Goal: Ask a question: Seek information or help from site administrators or community

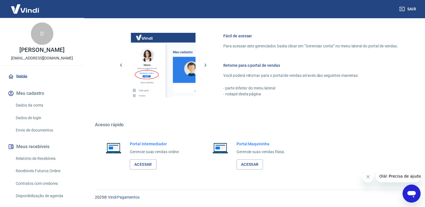
click at [33, 103] on link "Dados da conta" at bounding box center [45, 106] width 64 height 12
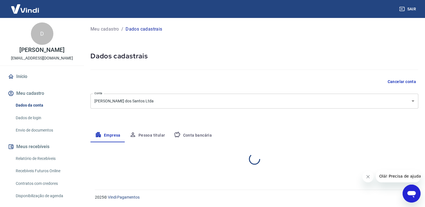
select select "MG"
select select "business"
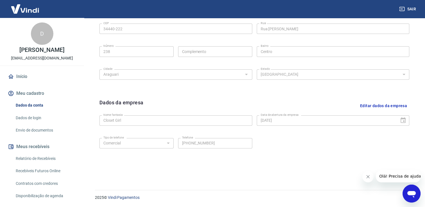
click at [37, 116] on link "Dados de login" at bounding box center [45, 118] width 64 height 12
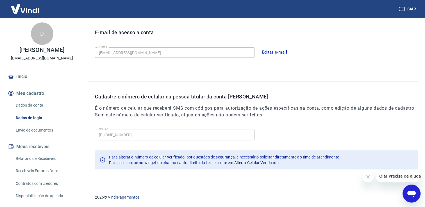
scroll to position [152, 0]
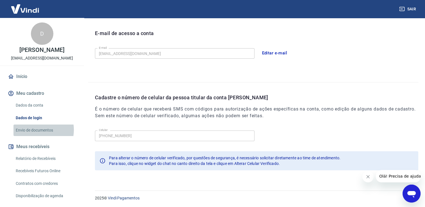
click at [36, 130] on link "Envio de documentos" at bounding box center [45, 131] width 64 height 12
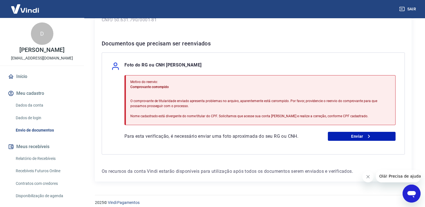
scroll to position [102, 0]
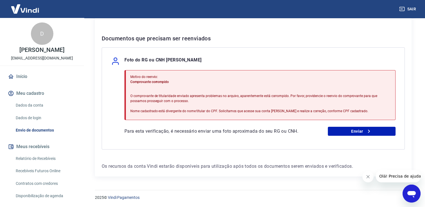
click at [35, 154] on link "Relatório de Recebíveis" at bounding box center [45, 159] width 64 height 12
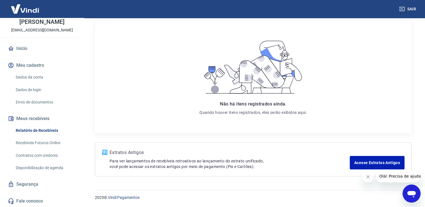
scroll to position [71, 0]
click at [392, 176] on span "Olá! Precisa de ajuda?" at bounding box center [401, 176] width 44 height 4
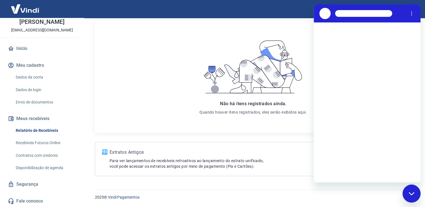
scroll to position [0, 0]
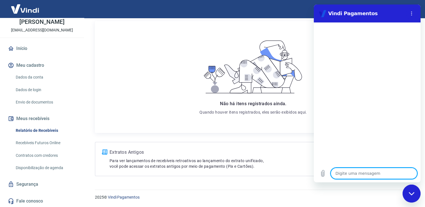
type textarea "o"
type textarea "x"
type textarea "ol"
type textarea "x"
type textarea "olá"
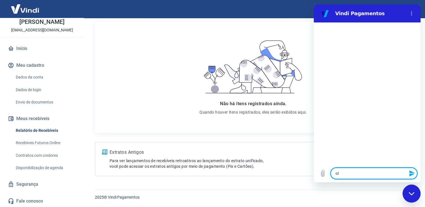
type textarea "x"
type textarea "olá"
type textarea "x"
type textarea "olá ,"
type textarea "x"
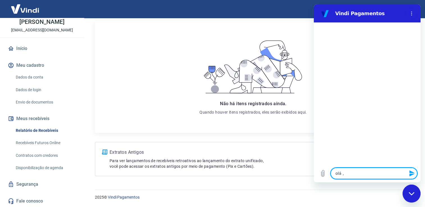
type textarea "olá ,"
type textarea "x"
type textarea "olá , b"
type textarea "x"
type textarea "olá , bo"
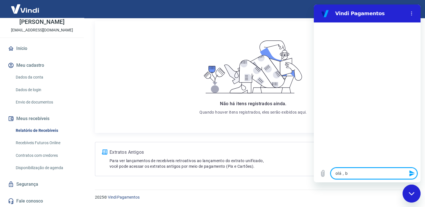
type textarea "x"
type textarea "olá , boa"
type textarea "x"
type textarea "olá , boa"
type textarea "x"
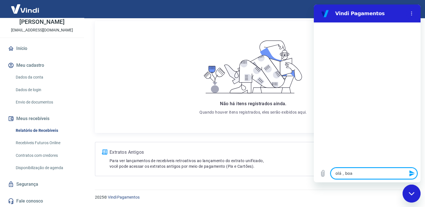
type textarea "olá , boa t"
type textarea "x"
type textarea "olá , boa tr"
type textarea "x"
type textarea "olá , boa tra"
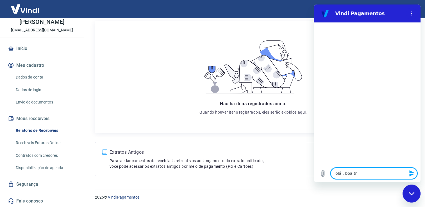
type textarea "x"
type textarea "olá , boa tr"
type textarea "x"
type textarea "olá , boa t"
type textarea "x"
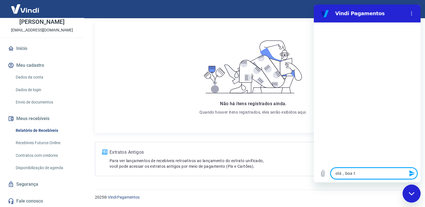
type textarea "olá , boa ta"
type textarea "x"
type textarea "olá , boa tar"
type textarea "x"
type textarea "olá , boa tard"
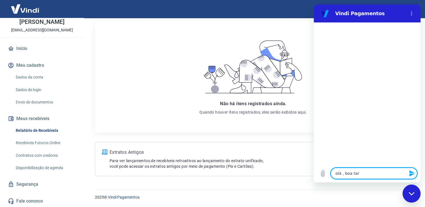
type textarea "x"
type textarea "olá , boa tarde"
type textarea "x"
type textarea "olá , boa tarde"
type textarea "x"
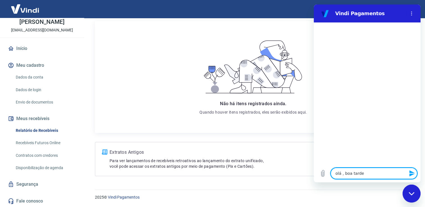
type textarea "olá , boa tarde !"
type textarea "x"
type textarea "olá , boa tarde !"
type textarea "x"
type textarea "olá , boa tarde ! f"
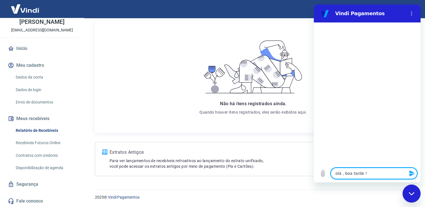
type textarea "x"
type textarea "olá , boa tarde ! fi"
type textarea "x"
type textarea "olá , boa tarde ! fie"
type textarea "x"
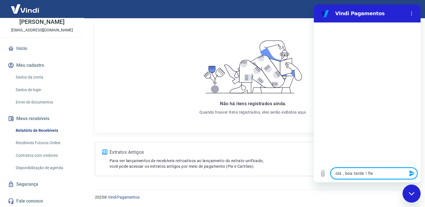
type textarea "olá , boa tarde ! fi"
type textarea "x"
type textarea "olá , boa tarde ! fiz"
type textarea "x"
type textarea "olá , boa tarde ! fize"
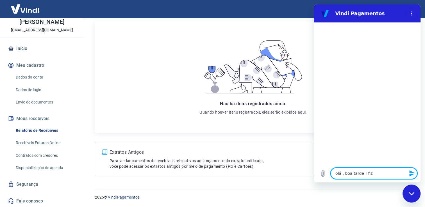
type textarea "x"
type textarea "olá , boa tarde ! fizem"
type textarea "x"
type textarea "olá , boa tarde ! [GEOGRAPHIC_DATA]"
type textarea "x"
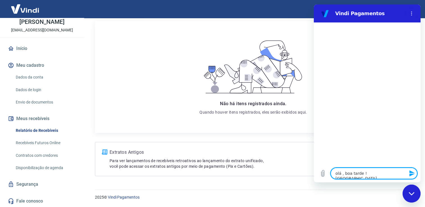
type textarea "olá , boa tarde ! [GEOGRAPHIC_DATA]"
type textarea "x"
type textarea "olá , boa tarde ! [GEOGRAPHIC_DATA]"
type textarea "x"
type textarea "olá , boa tarde ! fizemos o"
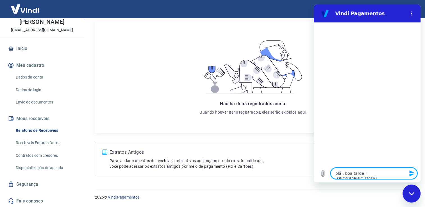
type textarea "x"
type textarea "olá , boa tarde ! fizemos o"
type textarea "x"
type textarea "olá , boa tarde ! fizemos o p"
type textarea "x"
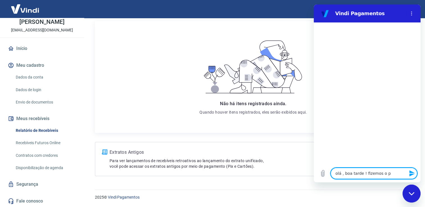
type textarea "olá , boa tarde ! fizemos o pl"
type textarea "x"
type textarea "olá , boa tarde ! fizemos o pla"
type textarea "x"
type textarea "olá , boa tarde ! fizemos o plan"
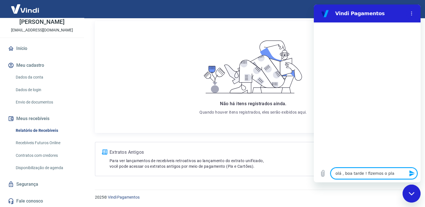
type textarea "x"
type textarea "olá , boa tarde ! fizemos o plano"
type textarea "x"
type textarea "olá , boa tarde ! fizemos o plano"
type textarea "x"
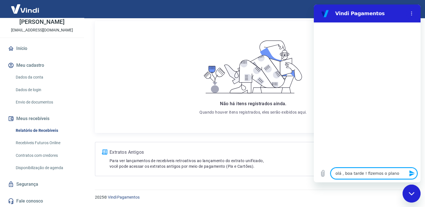
type textarea "olá , boa tarde ! fizemos o plano e"
type textarea "x"
type textarea "olá , boa tarde ! fizemos o plano e"
type textarea "x"
type textarea "olá , boa tarde ! fizemos o plano e a"
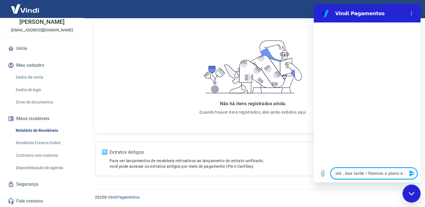
type textarea "x"
type textarea "olá , boa tarde ! fizemos o plano e ac"
type textarea "x"
type textarea "olá , boa tarde ! fizemos o plano e aca"
type textarea "x"
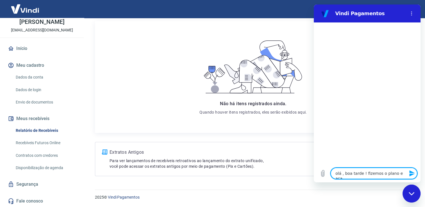
type textarea "olá , boa tarde ! fizemos o plano e acab"
type textarea "x"
type textarea "olá , boa tarde ! fizemos o plano e acabo"
type textarea "x"
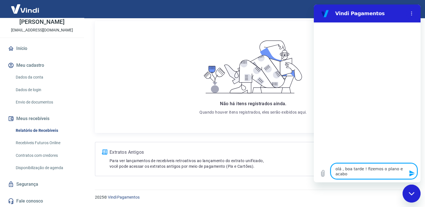
type textarea "olá , boa tarde ! fizemos o plano e acabou"
type textarea "x"
type textarea "olá , boa tarde ! fizemos o plano e acabou"
type textarea "x"
type textarea "olá , boa tarde ! fizemos o plano e acabou d"
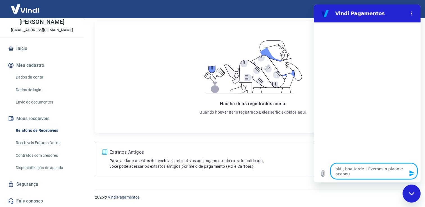
type textarea "x"
type textarea "olá , boa tarde ! fizemos o plano e acabou de"
type textarea "x"
type textarea "olá , boa tarde ! fizemos o plano e acabou de"
type textarea "x"
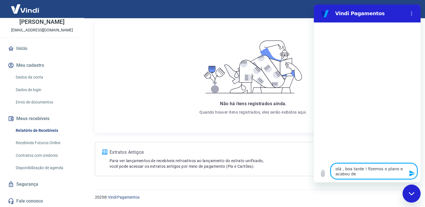
type textarea "olá , boa tarde ! fizemos o plano e acabou de q"
type textarea "x"
type textarea "olá , boa tarde ! fizemos o plano e acabou de qu"
type textarea "x"
type textarea "olá , boa tarde ! fizemos o plano e acabou de que"
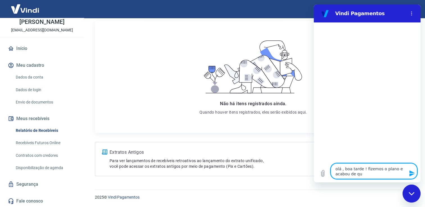
type textarea "x"
type textarea "olá , boa tarde ! fizemos o plano e acabou de que"
type textarea "x"
type textarea "olá , boa tarde ! fizemos o plano e acabou de que n"
type textarea "x"
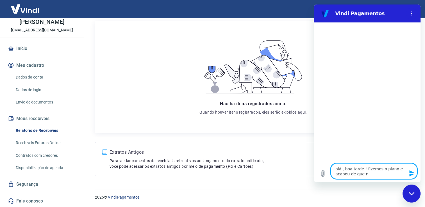
type textarea "olá , boa tarde ! fizemos o plano e acabou de que na"
type textarea "x"
type textarea "olá , boa tarde ! fizemos o plano e acabou de que [PERSON_NAME]"
type textarea "x"
type textarea "olá , boa tarde ! fizemos o plano e acabou de que na"
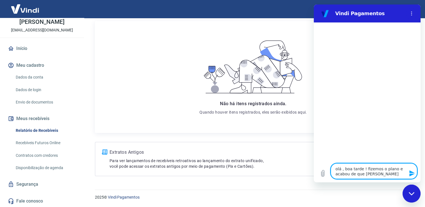
type textarea "x"
type textarea "olá , boa tarde ! fizemos o plano e acabou de que n"
type textarea "x"
type textarea "olá , boa tarde ! fizemos o plano e acabou de que na"
type textarea "x"
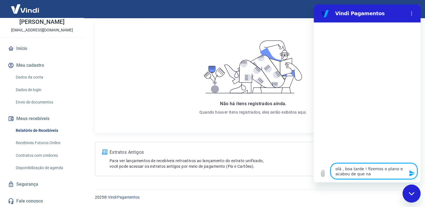
type textarea "olá , boa tarde ! fizemos o plano e acabou de que n"
type textarea "x"
type textarea "olá , boa tarde ! fizemos o plano e acabou de que nã"
type textarea "x"
type textarea "olá , boa tarde ! fizemos o plano e acabou de que não"
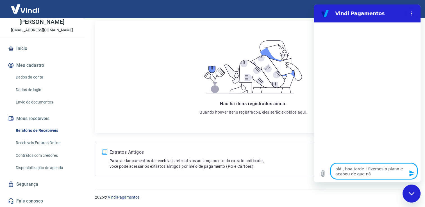
type textarea "x"
type textarea "olá , boa tarde ! fizemos o plano e acabou de que não"
type textarea "x"
type textarea "olá , boa tarde ! fizemos o plano e acabou de que não s"
type textarea "x"
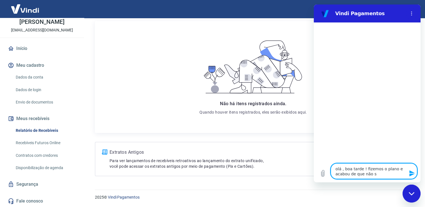
type textarea "olá , boa tarde ! fizemos o plano e acabou de que não"
type textarea "x"
type textarea "olá , boa tarde ! fizemos o plano e acabou de que não u"
type textarea "x"
type textarea "olá , boa tarde ! fizemos o plano e acabou de que não us"
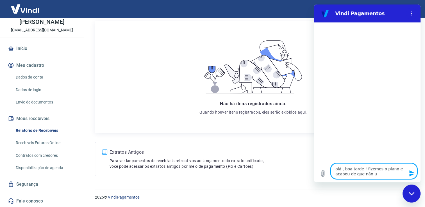
type textarea "x"
type textarea "olá , boa tarde ! fizemos o plano e acabou de que não usa"
type textarea "x"
type textarea "olá , boa tarde ! fizemos o plano e acabou de que não usam"
type textarea "x"
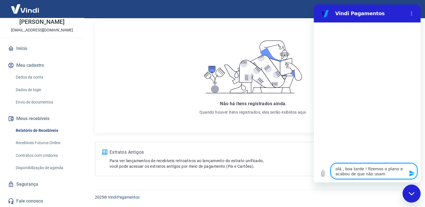
type textarea "olá , boa tarde ! fizemos o plano e acabou de que não usamo"
type textarea "x"
type textarea "olá , boa tarde ! fizemos o plano e acabou de que não usamos"
type textarea "x"
type textarea "olá , boa tarde ! fizemos o plano e acabou de que não usamos"
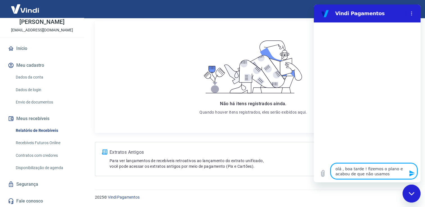
type textarea "x"
type textarea "olá , boa tarde ! fizemos o plano e acabou de que não usamos g"
type textarea "x"
type textarea "olá , boa tarde ! fizemos o plano e acabou de que não usamos go"
type textarea "x"
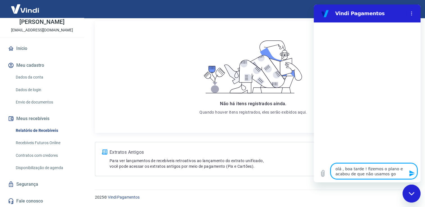
type textarea "olá , boa tarde ! fizemos o plano e acabou de que não usamos gos"
type textarea "x"
type textarea "olá , boa tarde ! fizemos o plano e acabou de que não usamos gost"
type textarea "x"
type textarea "olá , boa tarde ! fizemos o plano e acabou de que não usamos gosta"
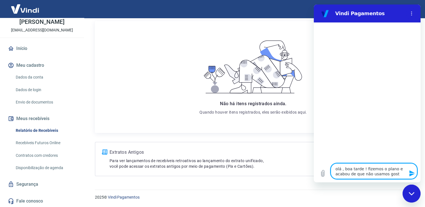
type textarea "x"
type textarea "olá , boa tarde ! fizemos o plano e acabou de que não usamos gostar"
type textarea "x"
type textarea "olá , boa tarde ! fizemos o plano e acabou de que não usamos gostari"
type textarea "x"
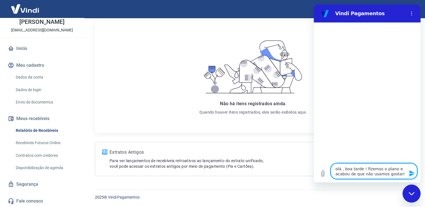
type textarea "olá , boa tarde ! fizemos o plano e acabou de que não usamos gostaria"
type textarea "x"
type textarea "olá , boa tarde ! fizemos o plano e acabou de que não usamos gostaria"
type textarea "x"
type textarea "olá , boa tarde ! fizemos o plano e acabou de que não usamos gostaria d"
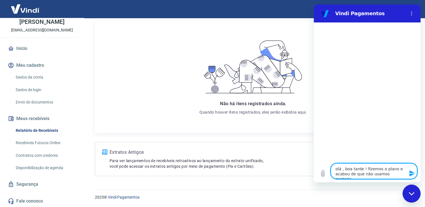
type textarea "x"
type textarea "olá , boa tarde ! fizemos o plano e acabou de que não usamos gostaria de"
type textarea "x"
type textarea "olá , boa tarde ! fizemos o plano e acabou de que não usamos gostaria de"
type textarea "x"
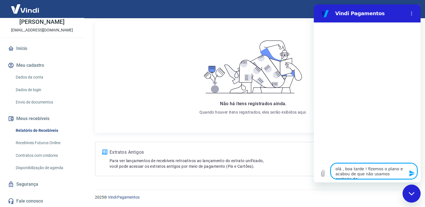
type textarea "olá , boa tarde ! fizemos o plano e acabou de que não usamos gostaria de c"
type textarea "x"
type textarea "olá , boa tarde ! fizemos o plano e acabou de que não usamos gostaria de ca"
type textarea "x"
type textarea "olá , boa tarde ! fizemos o plano e acabou de que não usamos gostaria de can"
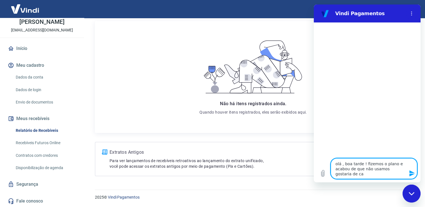
type textarea "x"
type textarea "olá , boa tarde ! fizemos o plano e acabou de que não usamos gostaria de canc"
type textarea "x"
type textarea "olá , boa tarde ! fizemos o plano e acabou de que não usamos gostaria de cance"
type textarea "x"
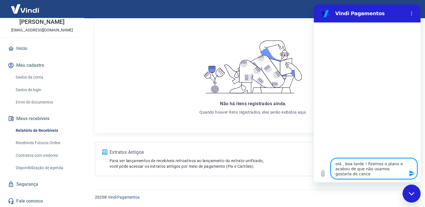
type textarea "olá , boa tarde ! fizemos o plano e acabou de que não usamos gostaria de cancel"
type textarea "x"
type textarea "olá , boa tarde ! fizemos o plano e acabou de que não usamos gostaria de cancela"
type textarea "x"
type textarea "olá , boa tarde ! fizemos o plano e acabou de que não usamos gostaria de cancel…"
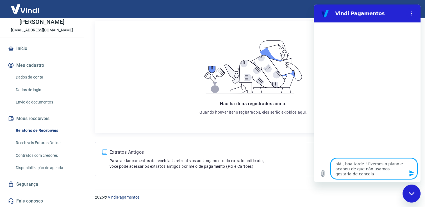
type textarea "x"
type textarea "olá , boa tarde ! fizemos o plano e acabou de que não usamos gostaria de cancel…"
type textarea "x"
type textarea "olá , boa tarde ! fizemos o plano e acabou de que não usamos gostaria de cancel…"
type textarea "x"
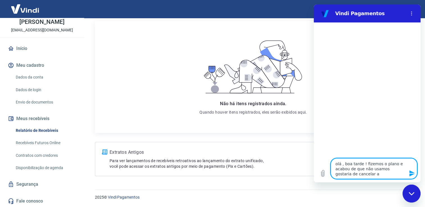
type textarea "olá , boa tarde ! fizemos o plano e acabou de que não usamos gostaria de cancel…"
type textarea "x"
type textarea "olá , boa tarde ! fizemos o plano e acabou de que não usamos gostaria de cancel…"
type textarea "x"
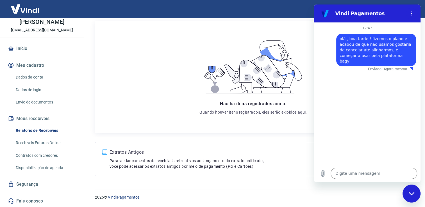
click at [195, 140] on div at bounding box center [253, 140] width 316 height 4
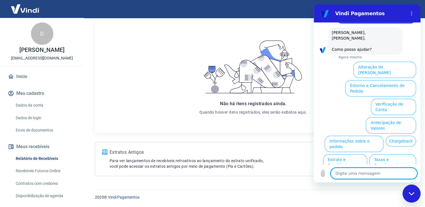
scroll to position [43, 0]
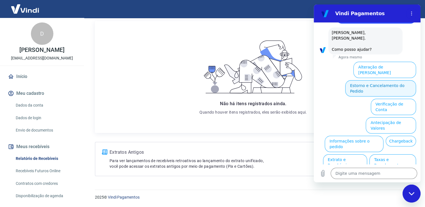
click at [364, 80] on button "Estorno e Cancelamento do Pedido" at bounding box center [380, 88] width 71 height 16
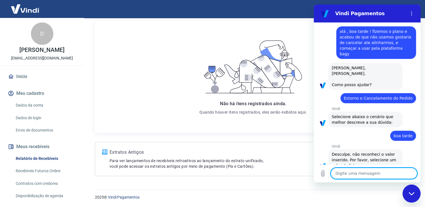
scroll to position [8, 0]
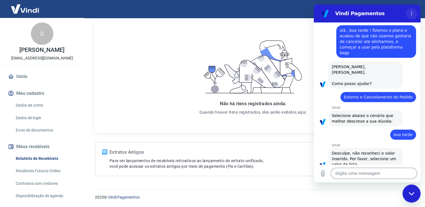
click at [409, 11] on icon "Menu de opções" at bounding box center [411, 13] width 4 height 4
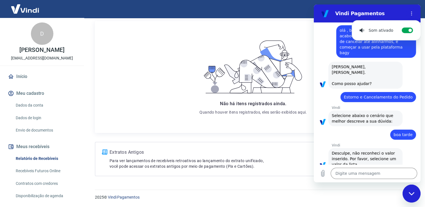
click at [306, 37] on icon at bounding box center [252, 67] width 107 height 60
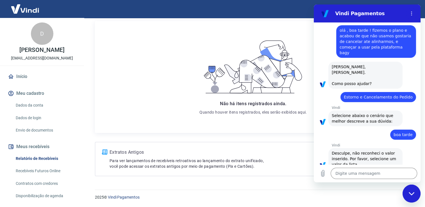
click at [407, 194] on div "Fechar janela de mensagens" at bounding box center [411, 193] width 17 height 17
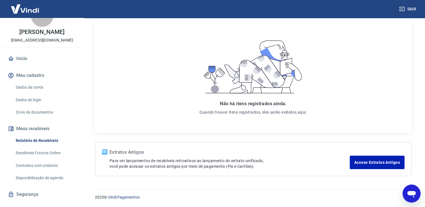
scroll to position [28, 0]
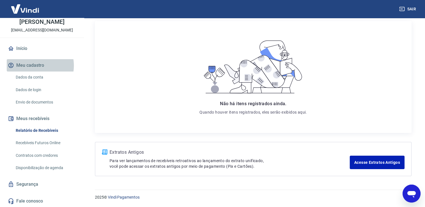
click at [33, 66] on button "Meu cadastro" at bounding box center [42, 65] width 70 height 12
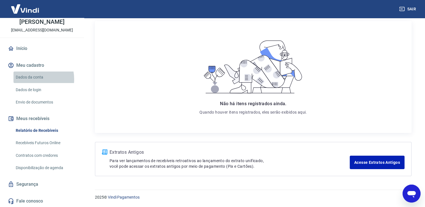
click at [32, 79] on link "Dados da conta" at bounding box center [45, 78] width 64 height 12
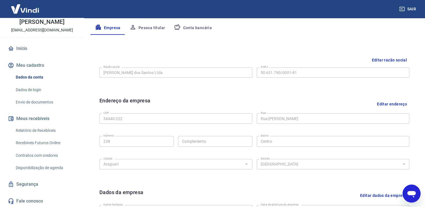
scroll to position [56, 0]
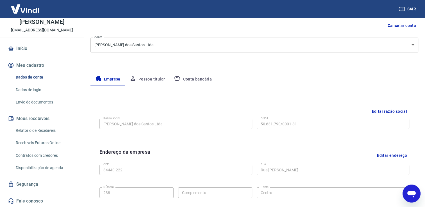
click at [187, 81] on button "Conta bancária" at bounding box center [192, 79] width 47 height 13
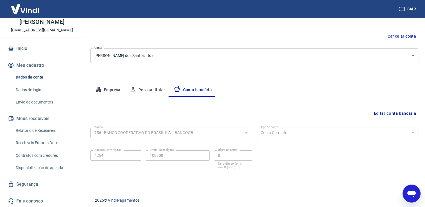
scroll to position [48, 0]
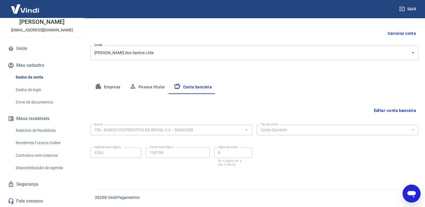
click at [106, 86] on button "Empresa" at bounding box center [107, 87] width 35 height 13
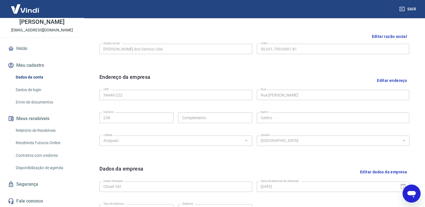
scroll to position [197, 0]
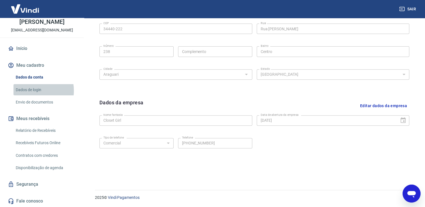
click at [32, 91] on link "Dados de login" at bounding box center [45, 90] width 64 height 12
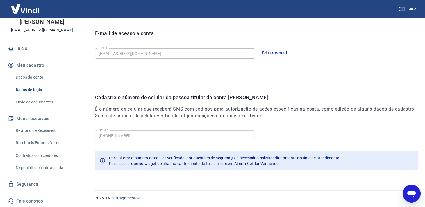
scroll to position [152, 0]
click at [34, 105] on link "Envio de documentos" at bounding box center [45, 103] width 64 height 12
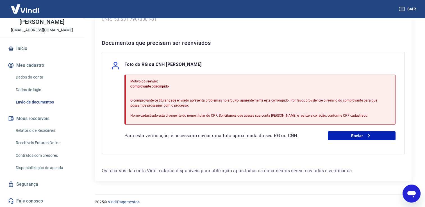
scroll to position [102, 0]
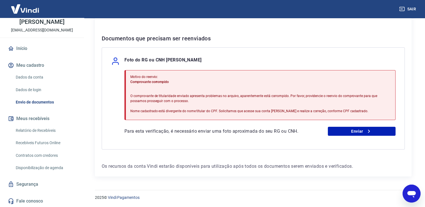
click at [29, 126] on link "Relatório de Recebíveis" at bounding box center [45, 131] width 64 height 12
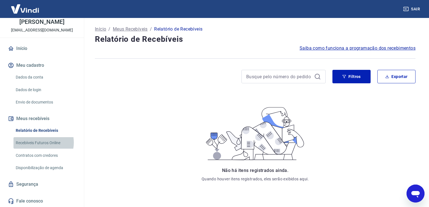
click at [40, 143] on link "Recebíveis Futuros Online" at bounding box center [45, 143] width 64 height 12
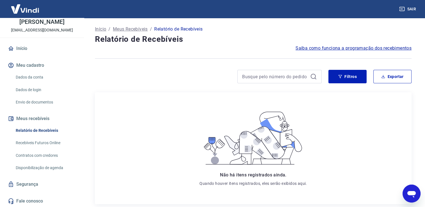
click at [104, 27] on p "Início" at bounding box center [100, 29] width 11 height 7
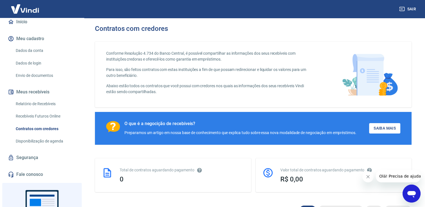
scroll to position [56, 0]
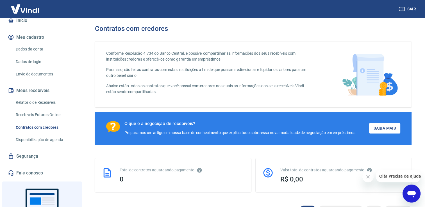
click at [40, 129] on link "Contratos com credores" at bounding box center [45, 128] width 64 height 12
click at [37, 101] on link "Relatório de Recebíveis" at bounding box center [45, 103] width 64 height 12
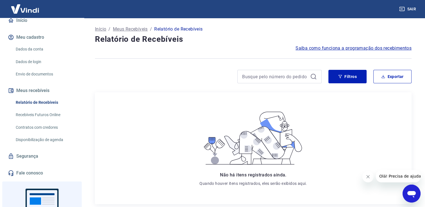
scroll to position [84, 0]
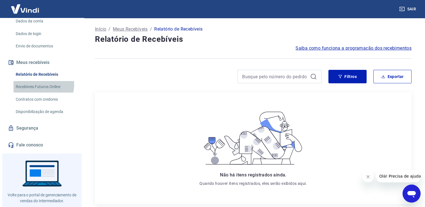
click at [37, 84] on link "Recebíveis Futuros Online" at bounding box center [45, 87] width 64 height 12
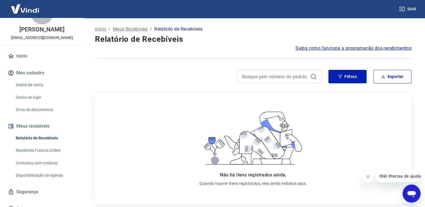
scroll to position [0, 0]
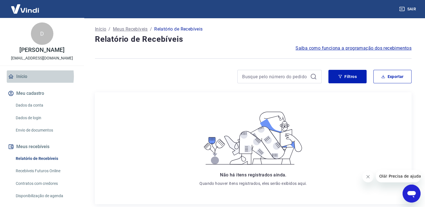
click at [28, 76] on link "Início" at bounding box center [42, 76] width 70 height 12
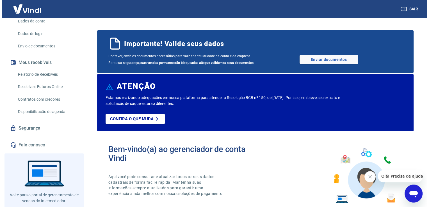
scroll to position [96, 0]
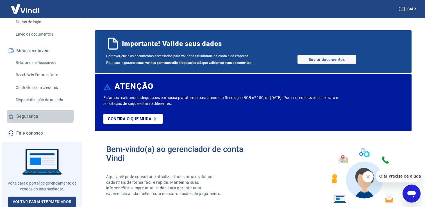
click at [36, 116] on link "Segurança" at bounding box center [42, 116] width 70 height 12
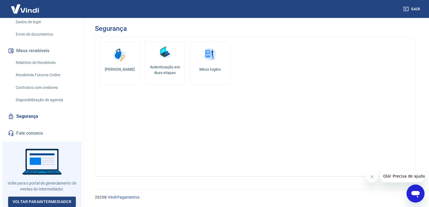
click at [35, 132] on link "Fale conosco" at bounding box center [42, 133] width 70 height 12
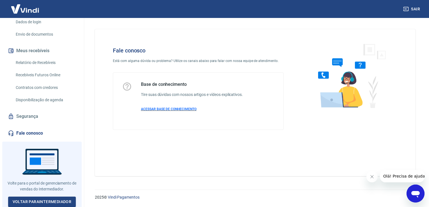
click at [183, 107] on p "ACESSAR BASE DE CONHECIMENTO" at bounding box center [192, 109] width 102 height 5
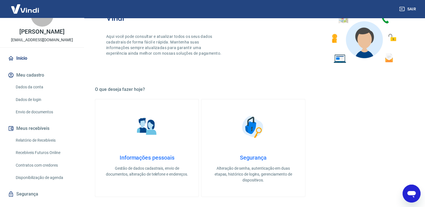
scroll to position [28, 0]
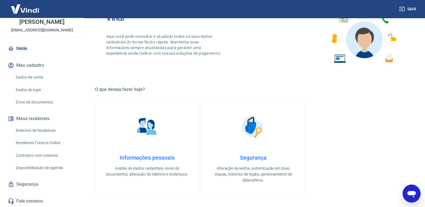
click at [415, 194] on icon "Abrir janela de mensagens" at bounding box center [411, 194] width 8 height 7
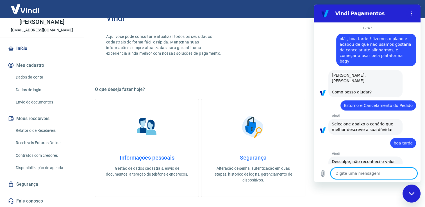
scroll to position [8, 0]
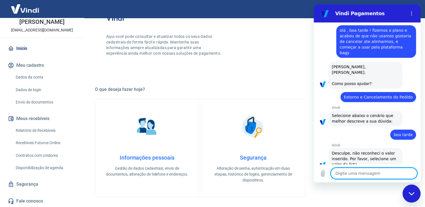
click at [408, 193] on icon "Fechar janela de mensagens" at bounding box center [411, 194] width 6 height 4
type textarea "x"
